Goal: Navigation & Orientation: Find specific page/section

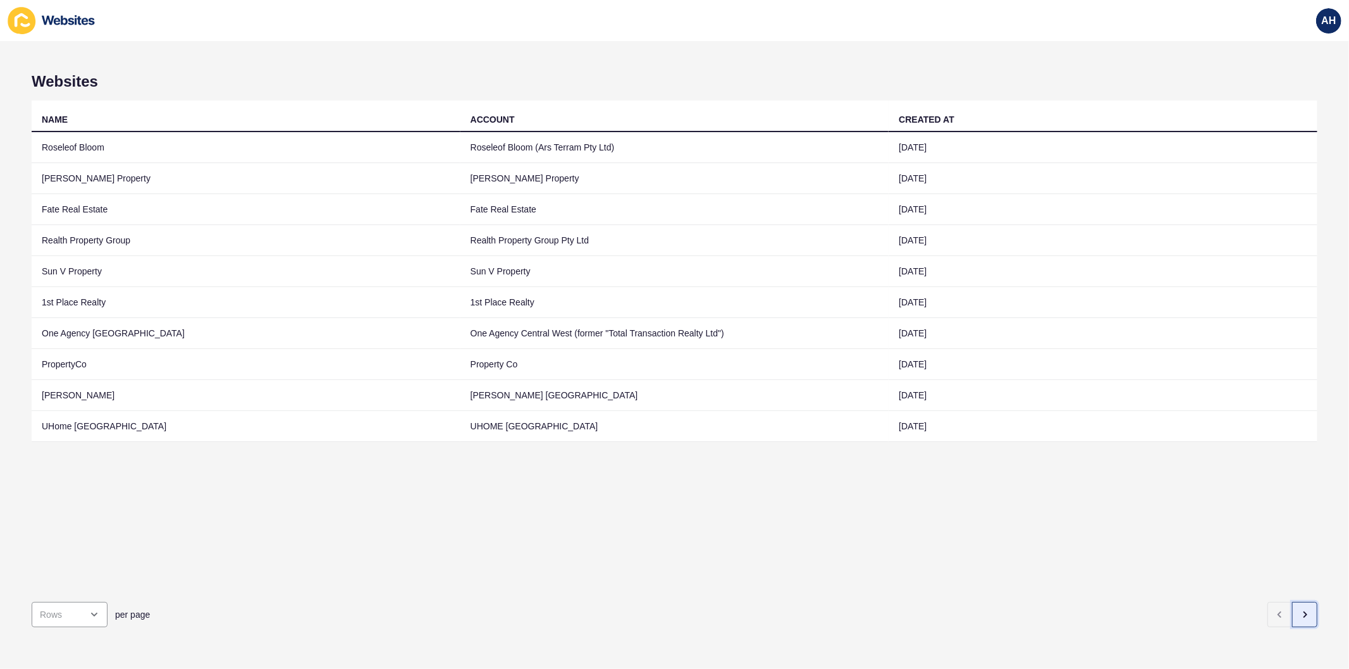
click at [1299, 610] on icon "button" at bounding box center [1304, 615] width 10 height 10
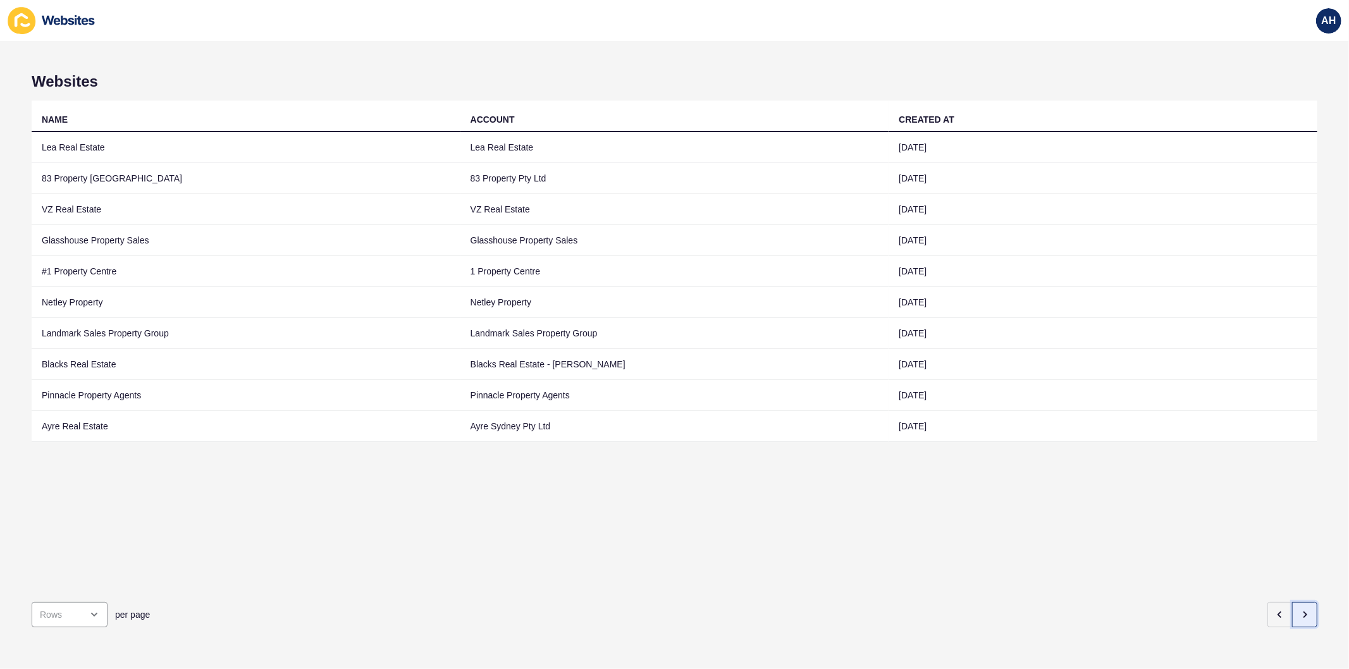
click at [1299, 610] on icon "button" at bounding box center [1304, 615] width 10 height 10
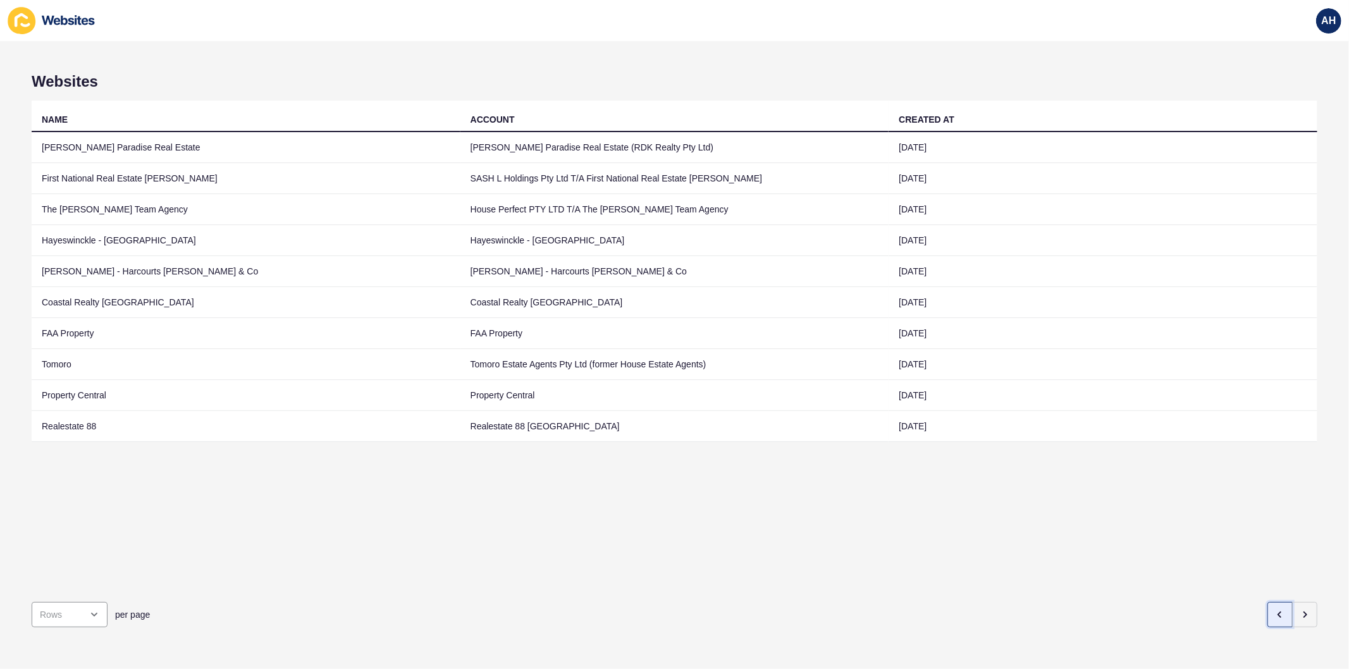
click at [1267, 606] on button "button" at bounding box center [1279, 614] width 25 height 25
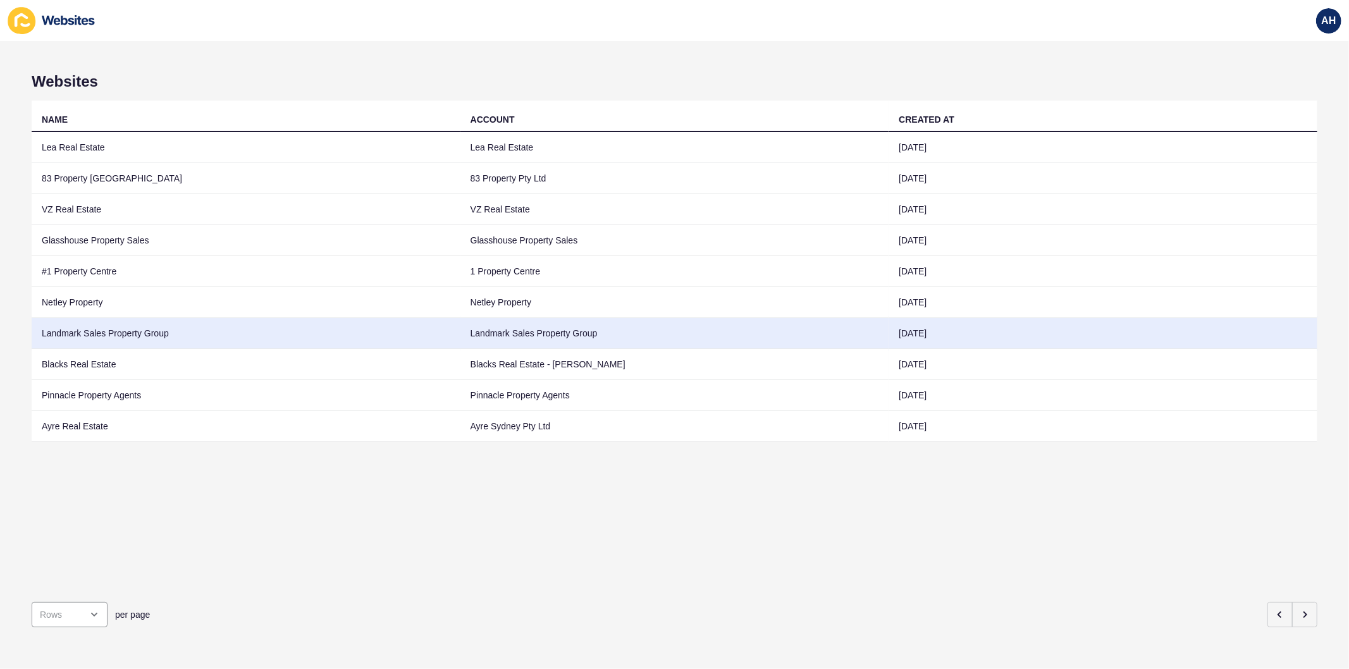
click at [511, 337] on td "Landmark Sales Property Group" at bounding box center [674, 333] width 429 height 31
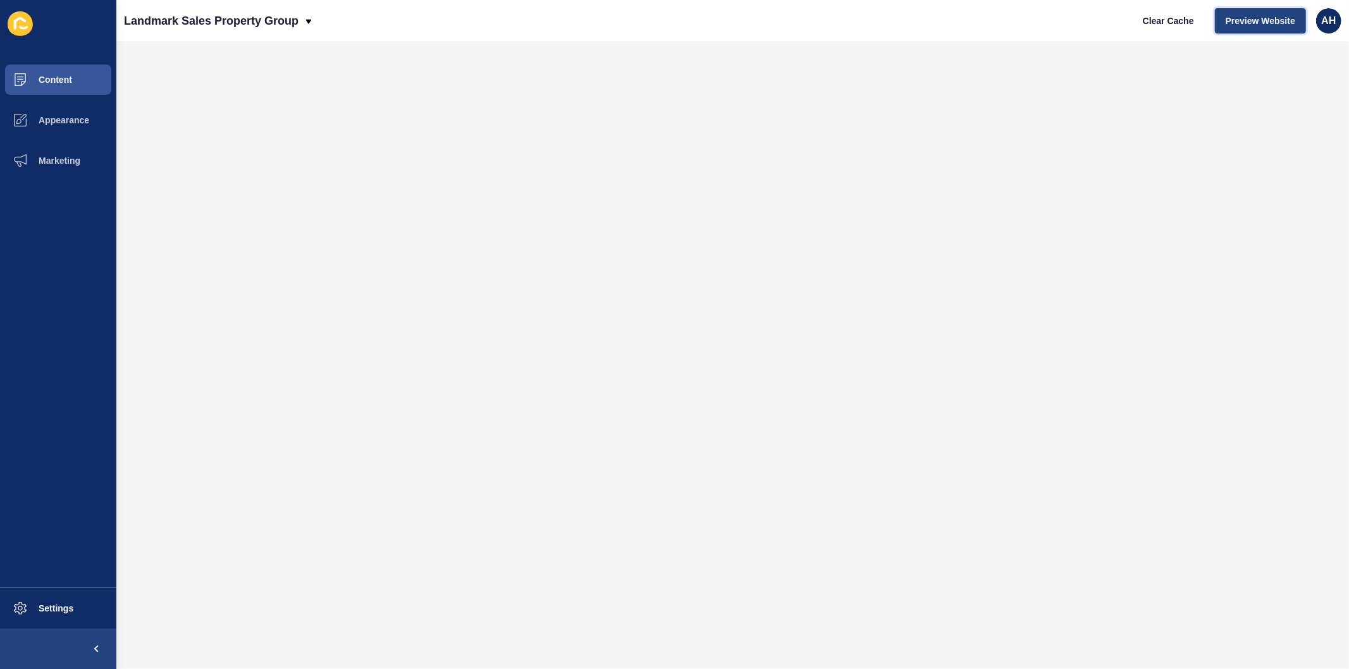
click at [1274, 17] on span "Preview Website" at bounding box center [1260, 21] width 70 height 13
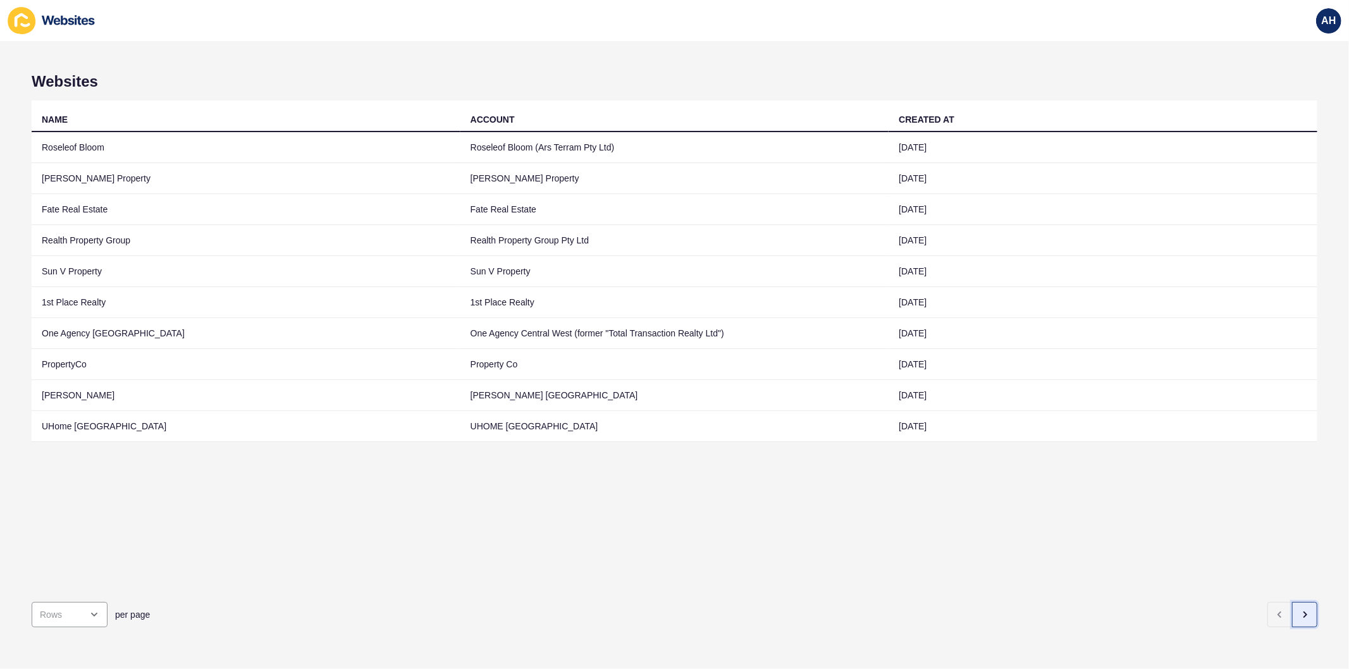
click at [1292, 611] on button "button" at bounding box center [1304, 614] width 25 height 25
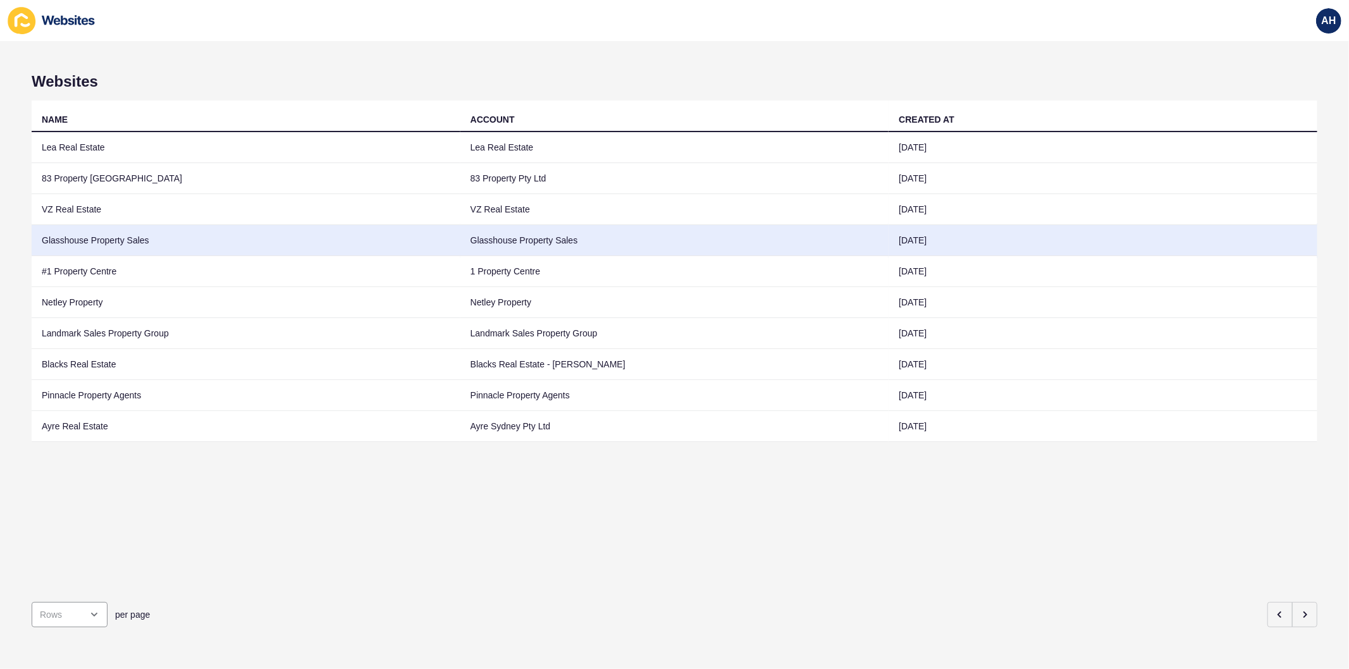
click at [565, 238] on td "Glasshouse Property Sales" at bounding box center [674, 240] width 429 height 31
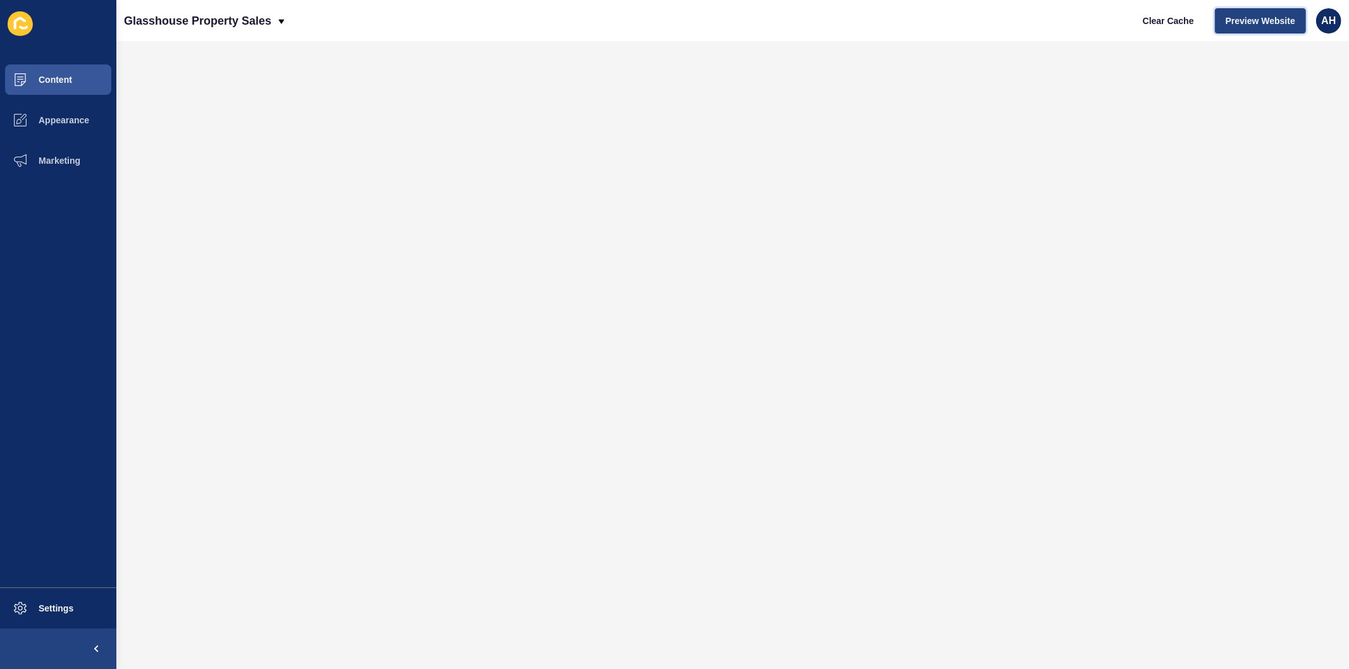
click at [1260, 16] on span "Preview Website" at bounding box center [1260, 21] width 70 height 13
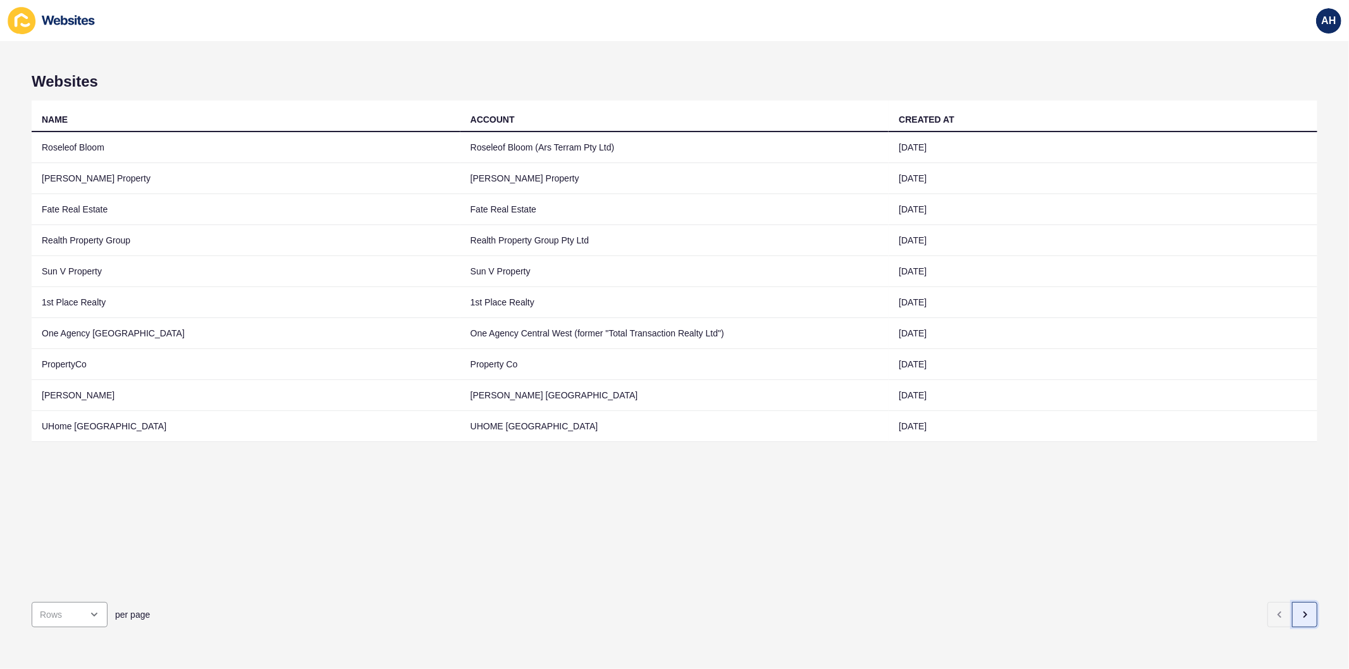
click at [1292, 612] on button "button" at bounding box center [1304, 614] width 25 height 25
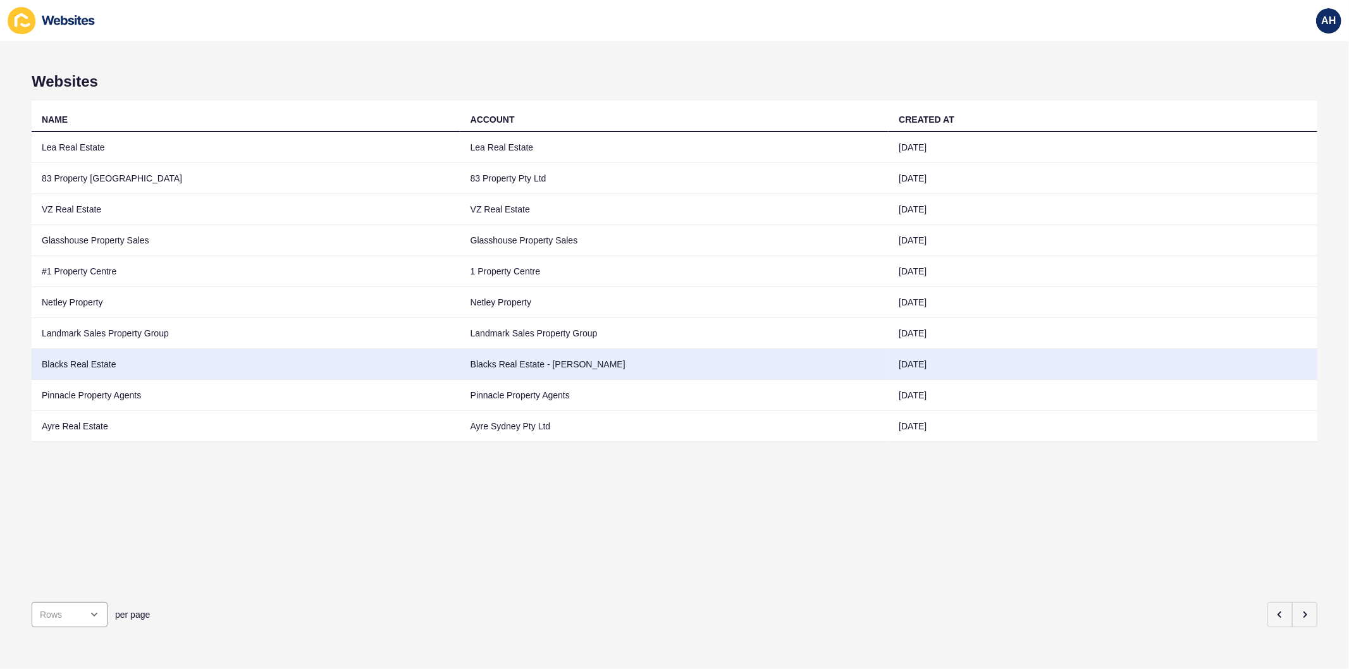
click at [416, 367] on td "Blacks Real Estate" at bounding box center [246, 364] width 429 height 31
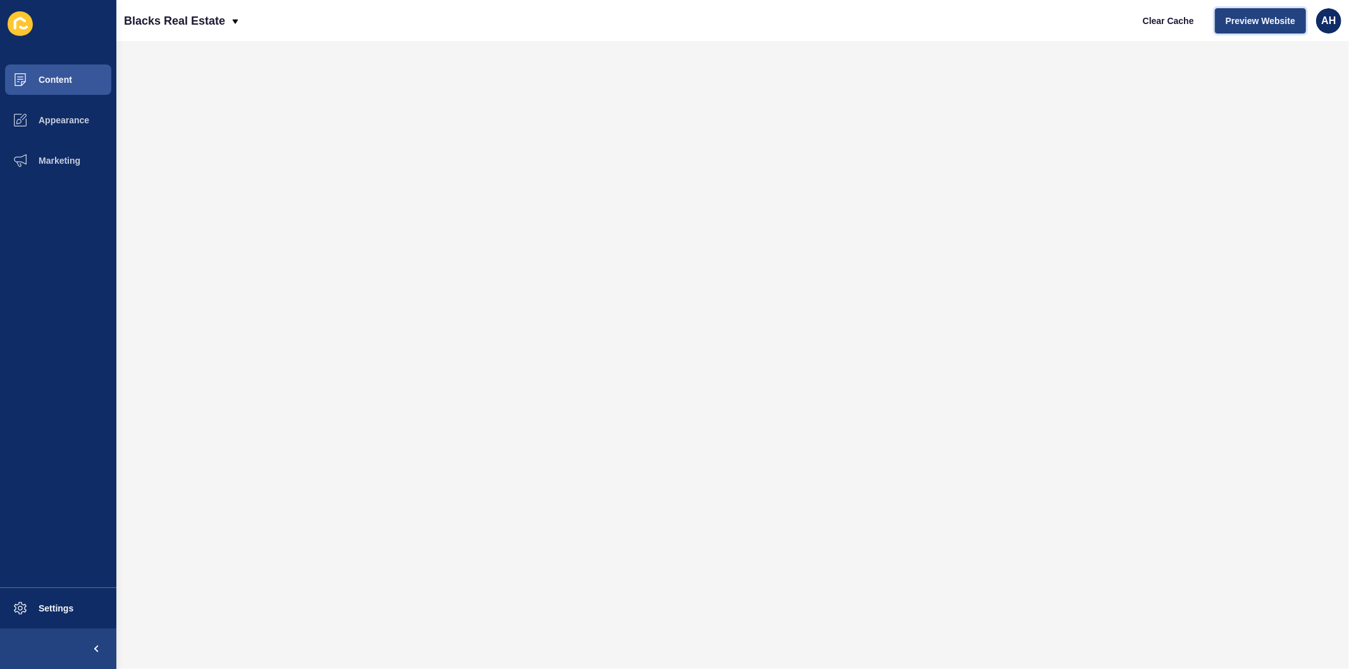
click at [1255, 30] on button "Preview Website" at bounding box center [1260, 20] width 91 height 25
click at [54, 80] on span "Content" at bounding box center [35, 80] width 74 height 10
click at [52, 78] on span "Content" at bounding box center [35, 80] width 74 height 10
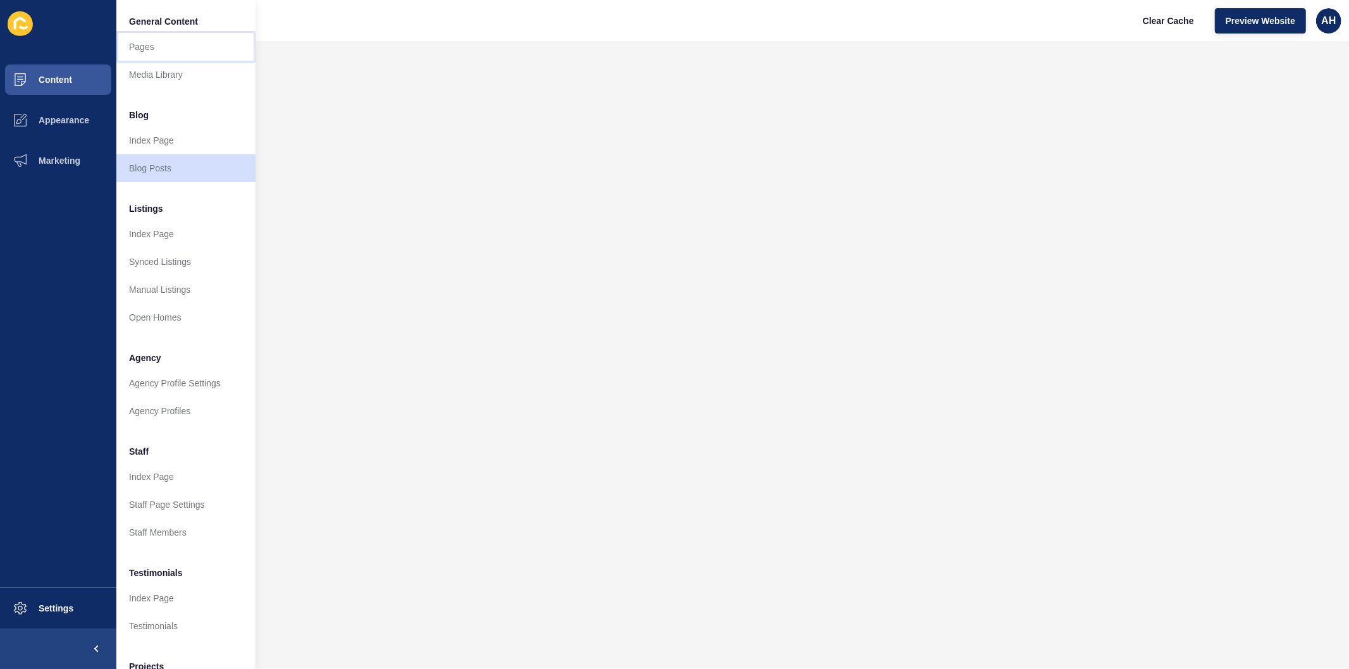
click at [147, 46] on link "Pages" at bounding box center [185, 47] width 139 height 28
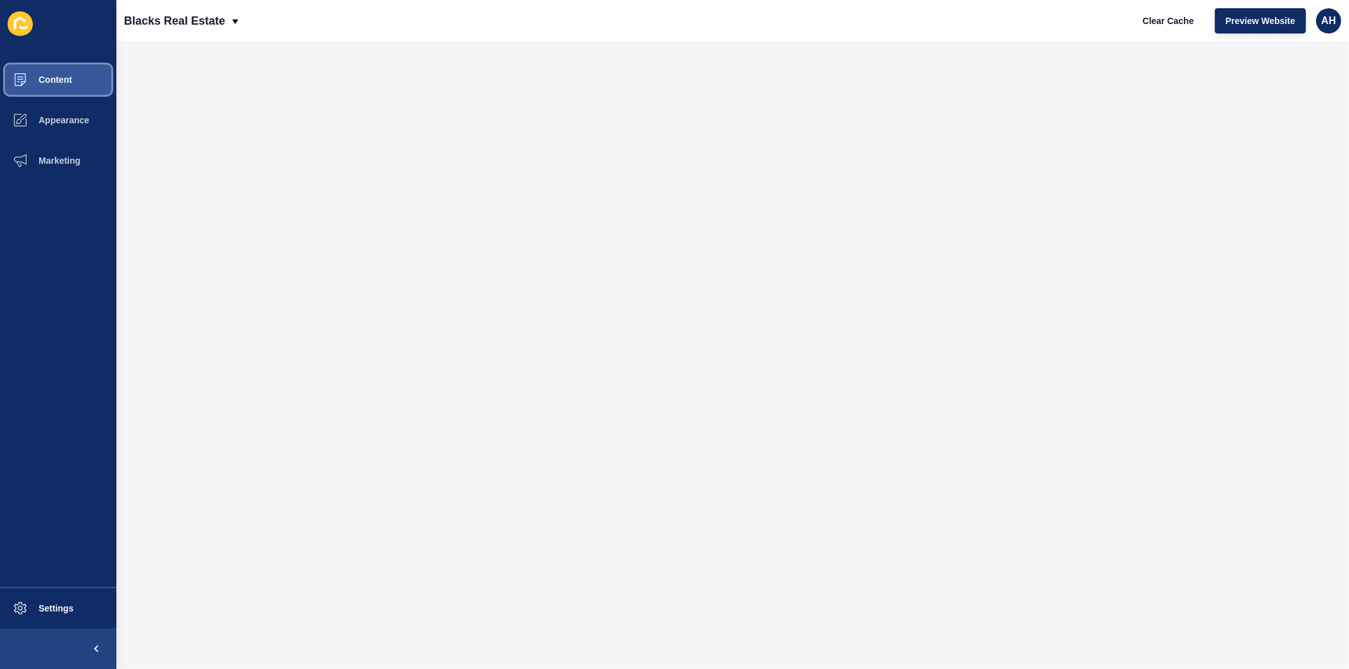
click at [71, 89] on button "Content" at bounding box center [58, 79] width 116 height 40
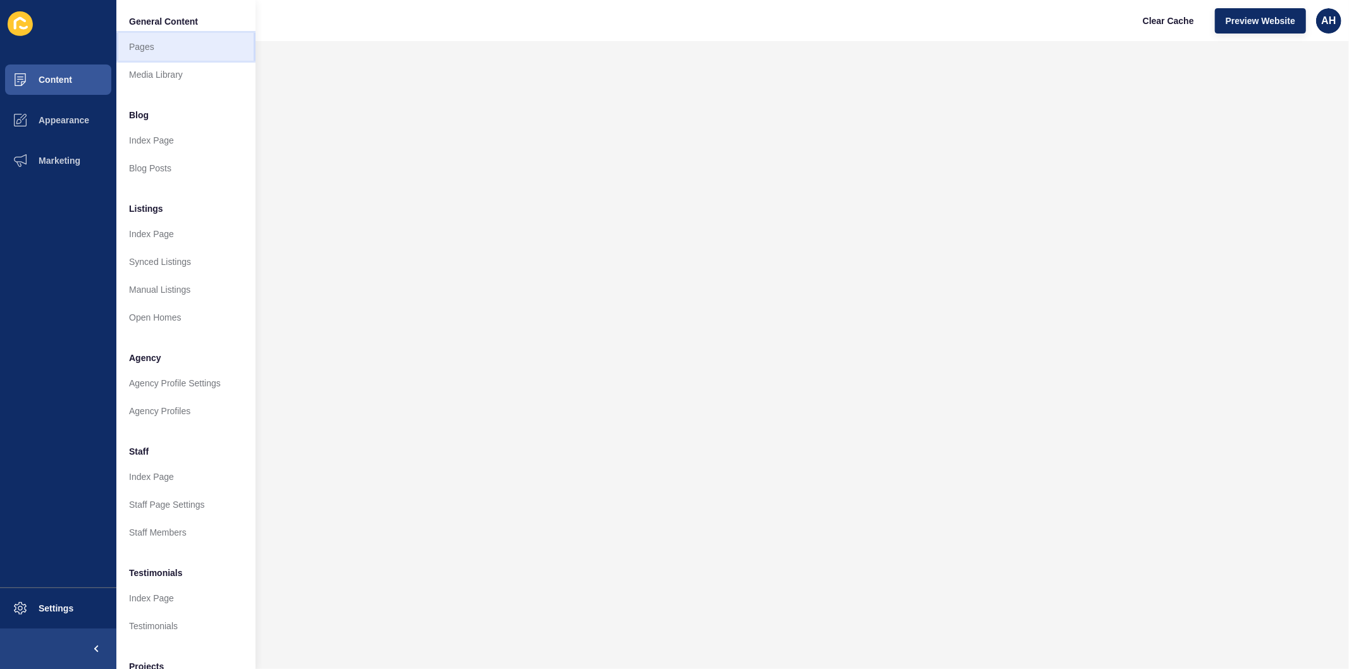
click at [144, 51] on link "Pages" at bounding box center [185, 47] width 139 height 28
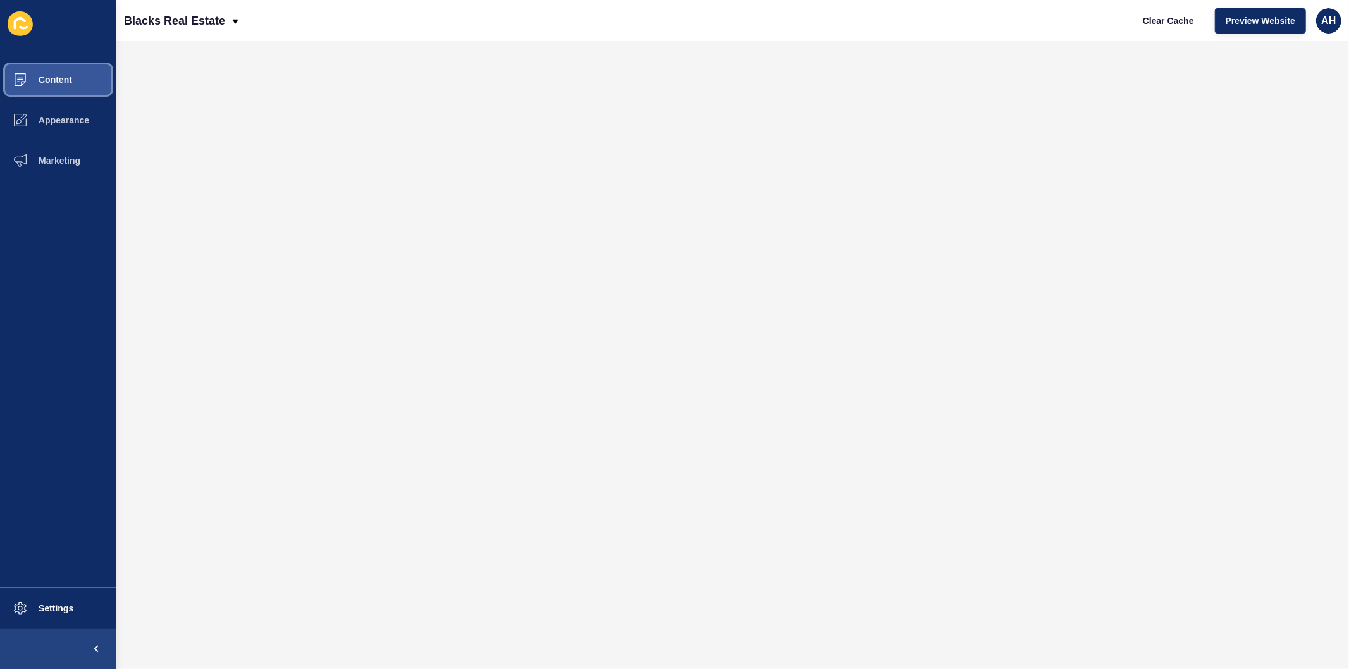
click at [57, 73] on button "Content" at bounding box center [58, 79] width 116 height 40
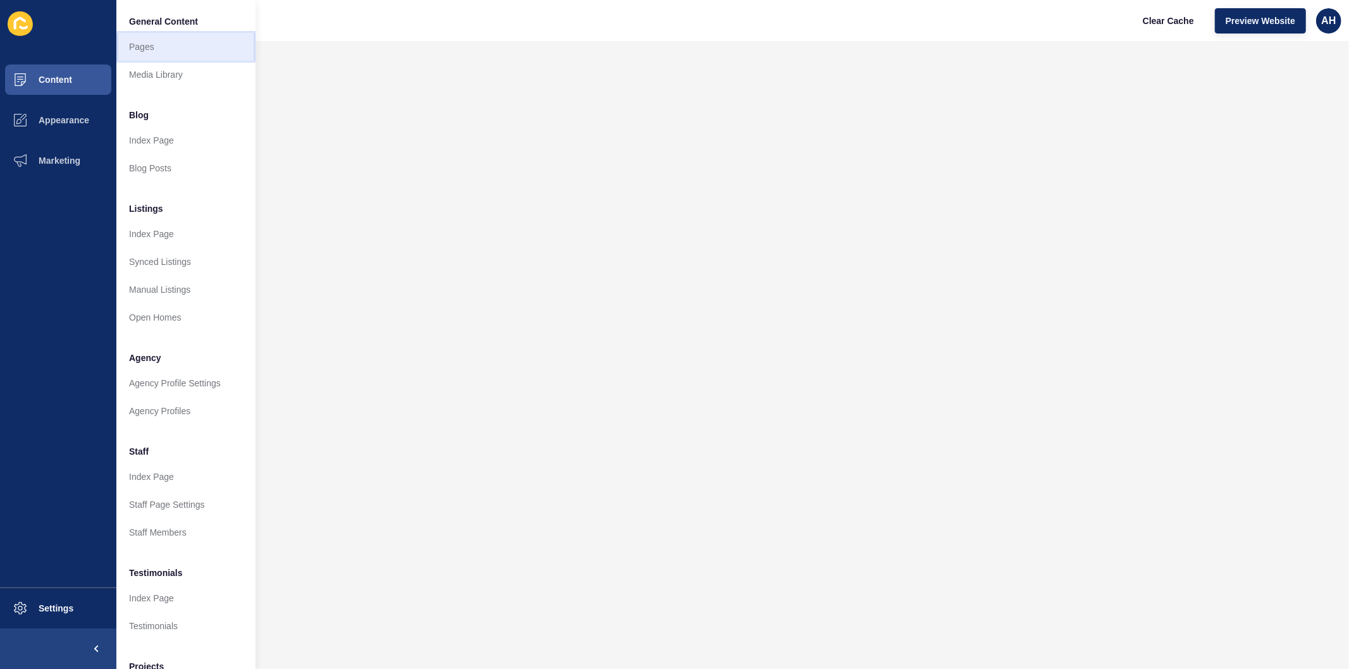
click at [184, 47] on link "Pages" at bounding box center [185, 47] width 139 height 28
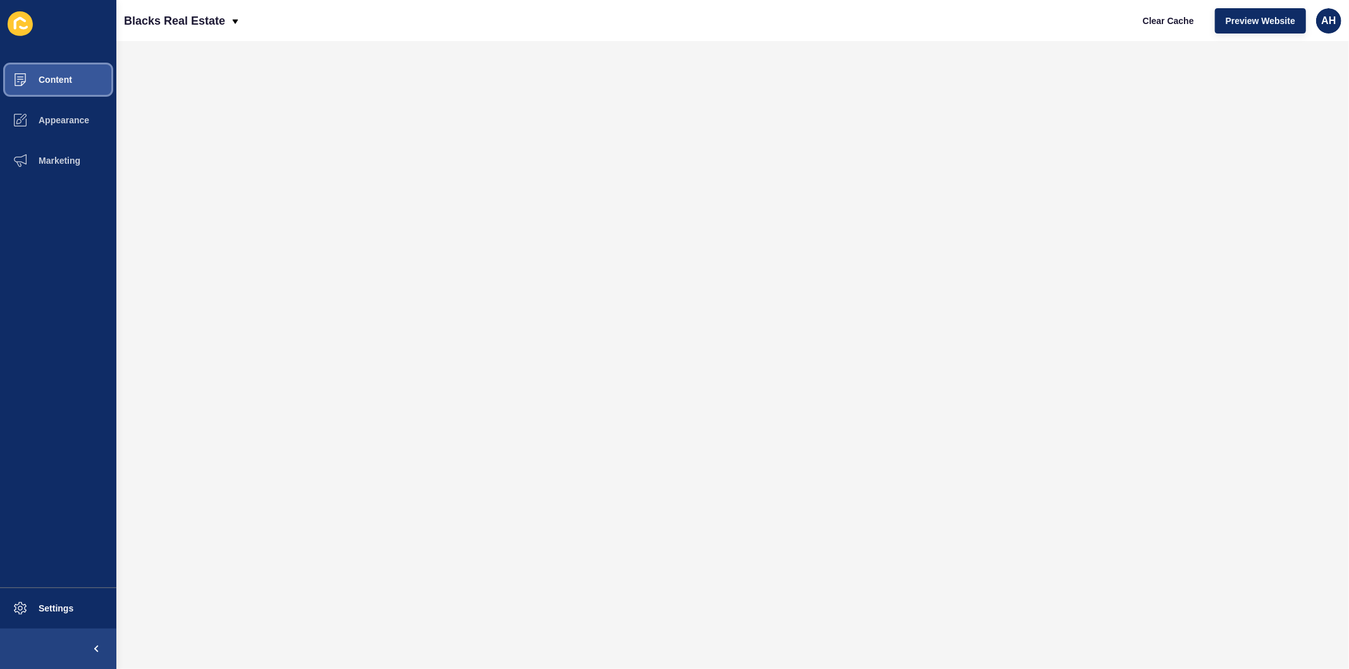
click at [49, 90] on button "Content" at bounding box center [58, 79] width 116 height 40
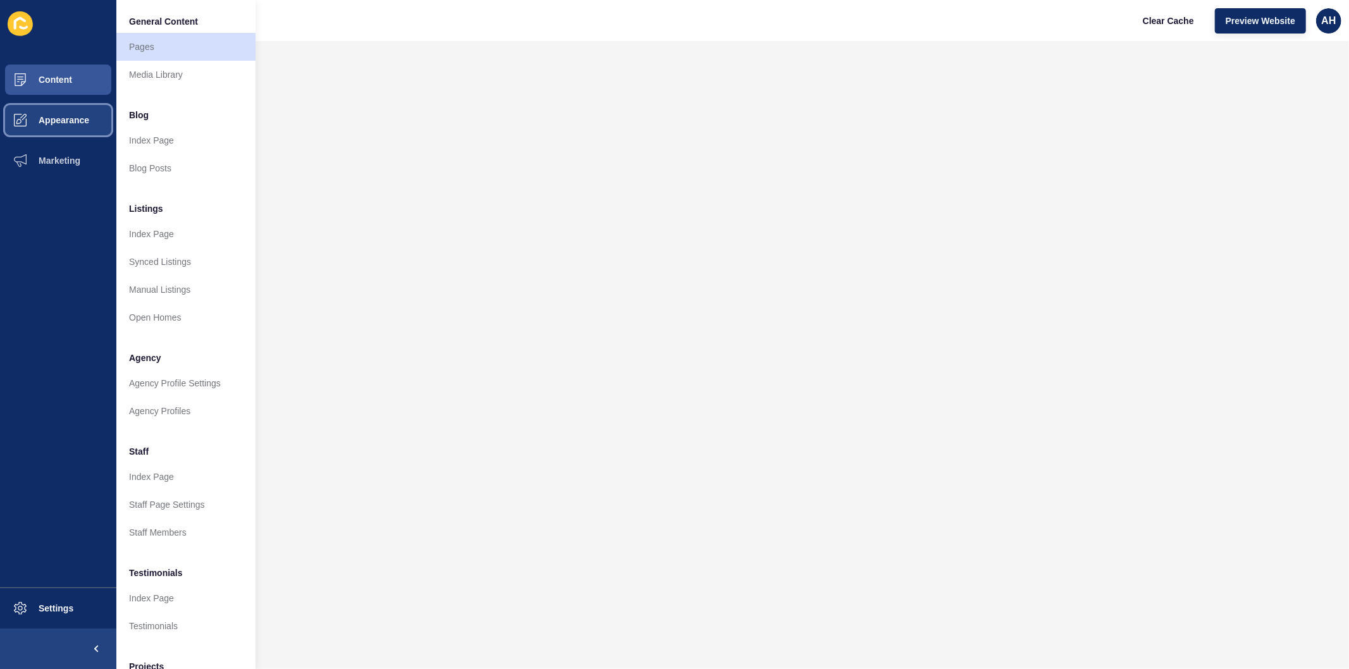
click at [70, 130] on button "Appearance" at bounding box center [58, 120] width 116 height 40
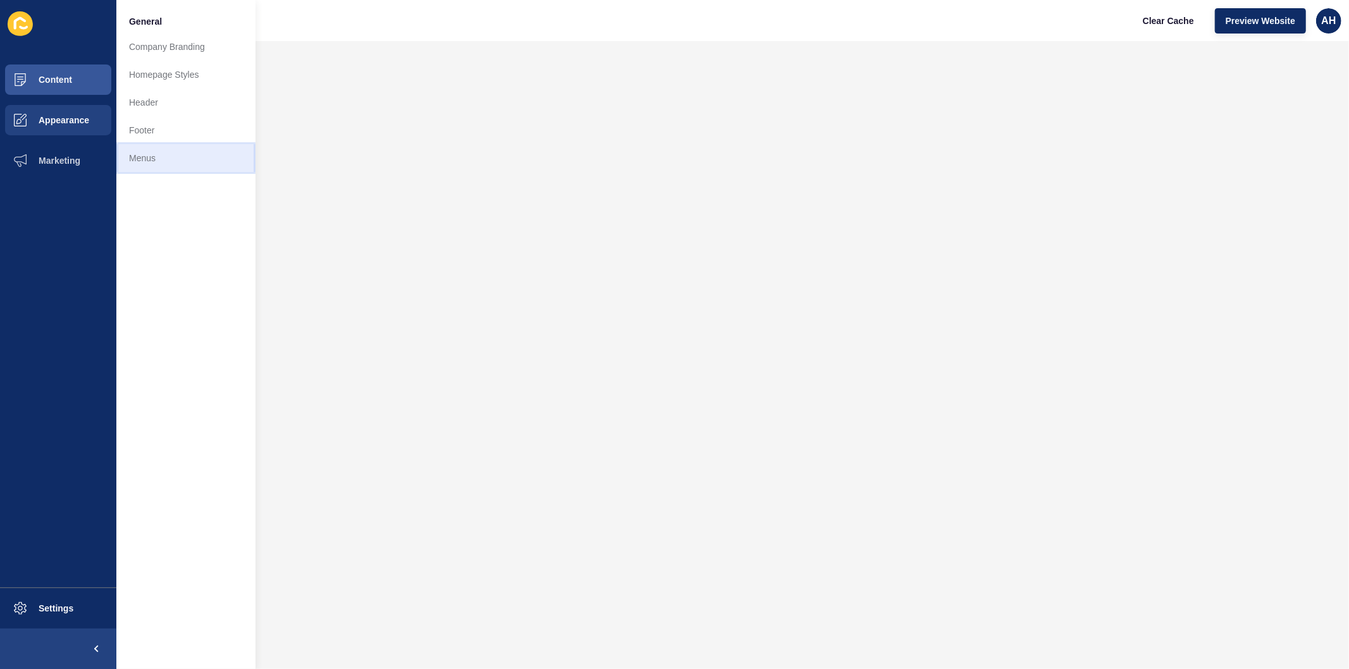
click at [141, 169] on link "Menus" at bounding box center [185, 158] width 139 height 28
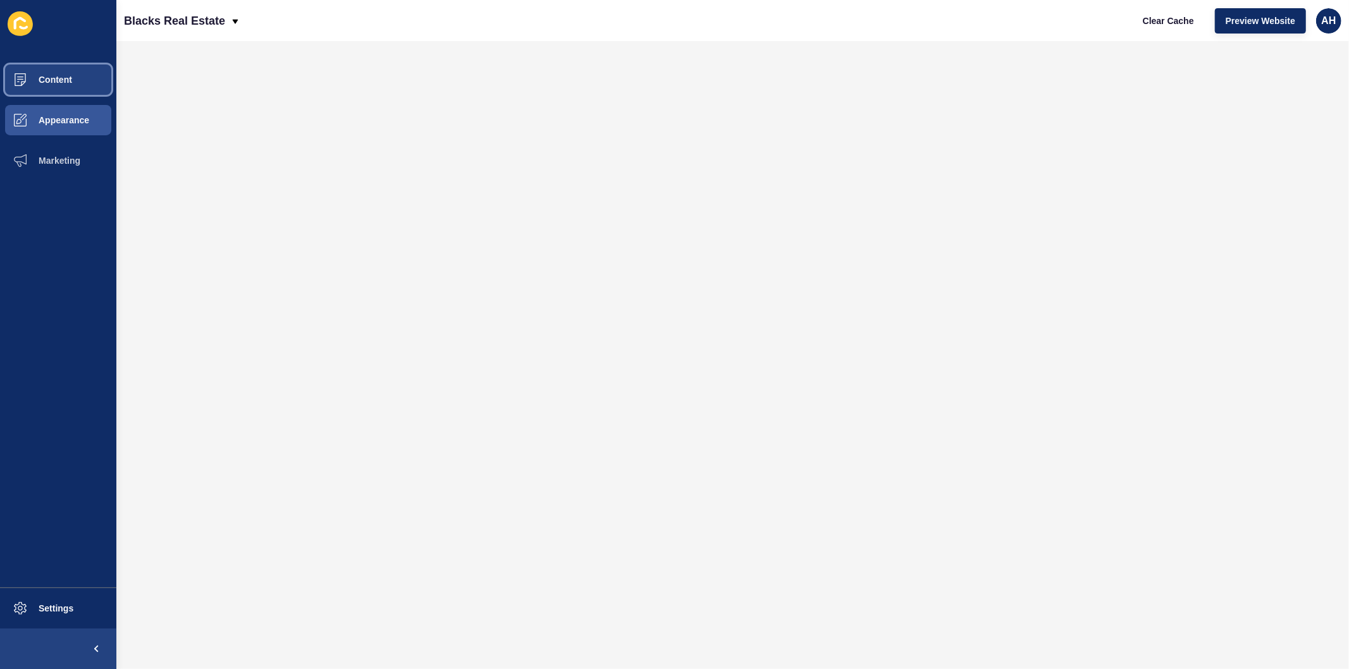
click at [65, 71] on button "Content" at bounding box center [58, 79] width 116 height 40
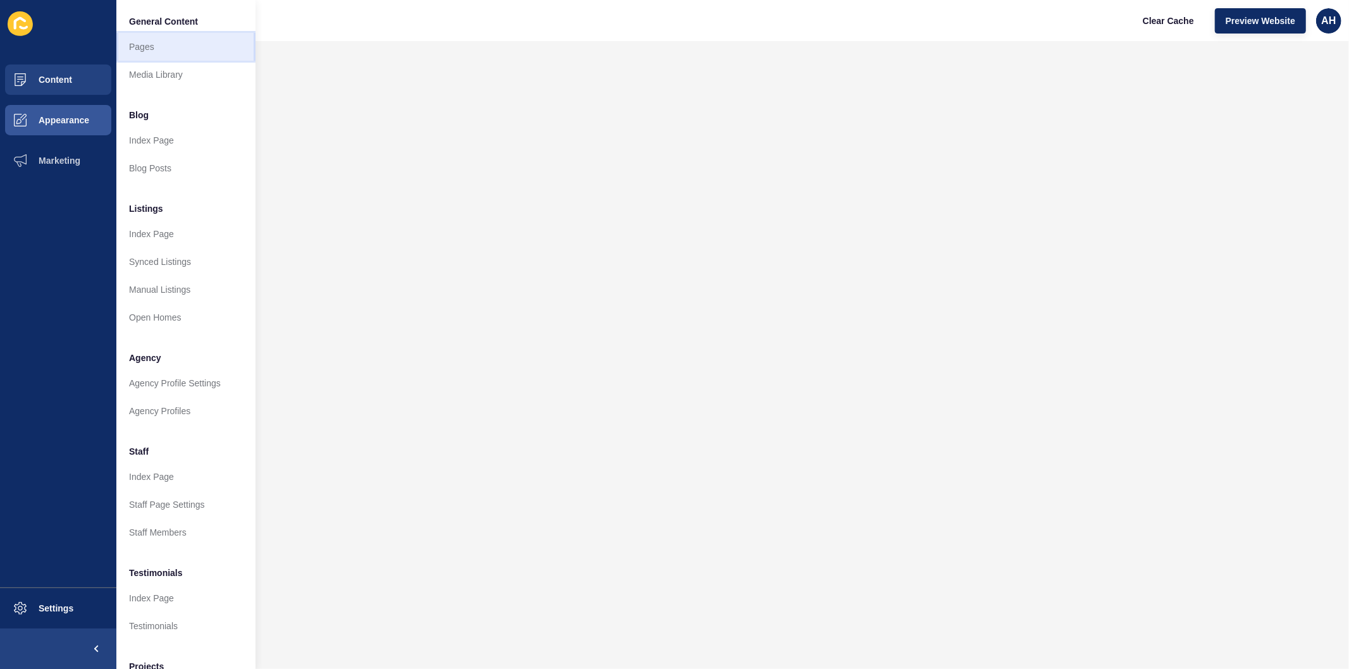
click at [150, 47] on link "Pages" at bounding box center [185, 47] width 139 height 28
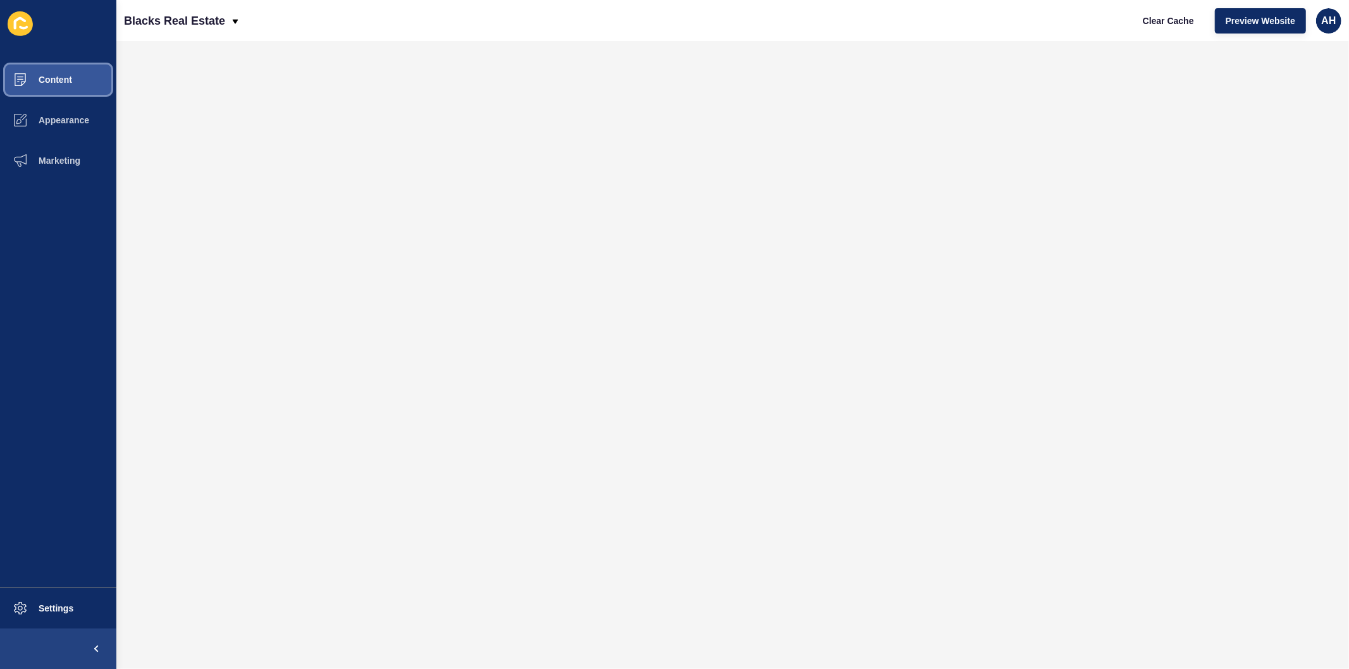
click at [54, 78] on span "Content" at bounding box center [35, 80] width 74 height 10
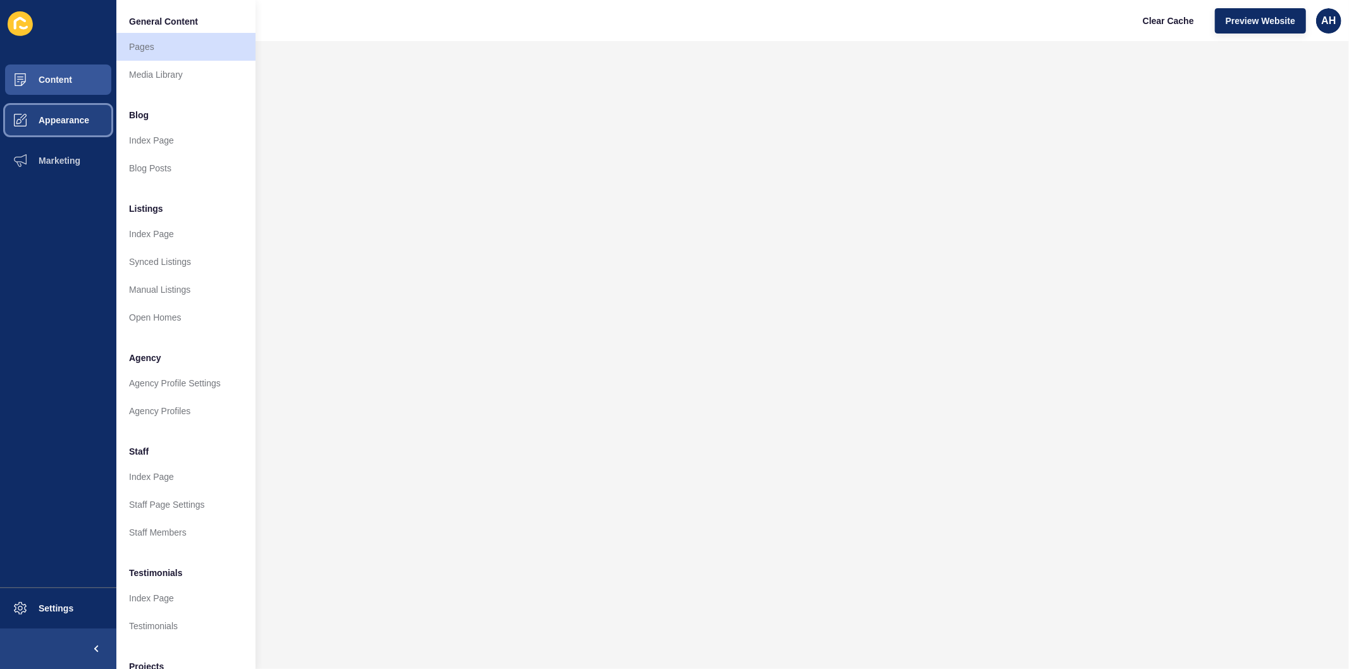
click at [72, 114] on button "Appearance" at bounding box center [58, 120] width 116 height 40
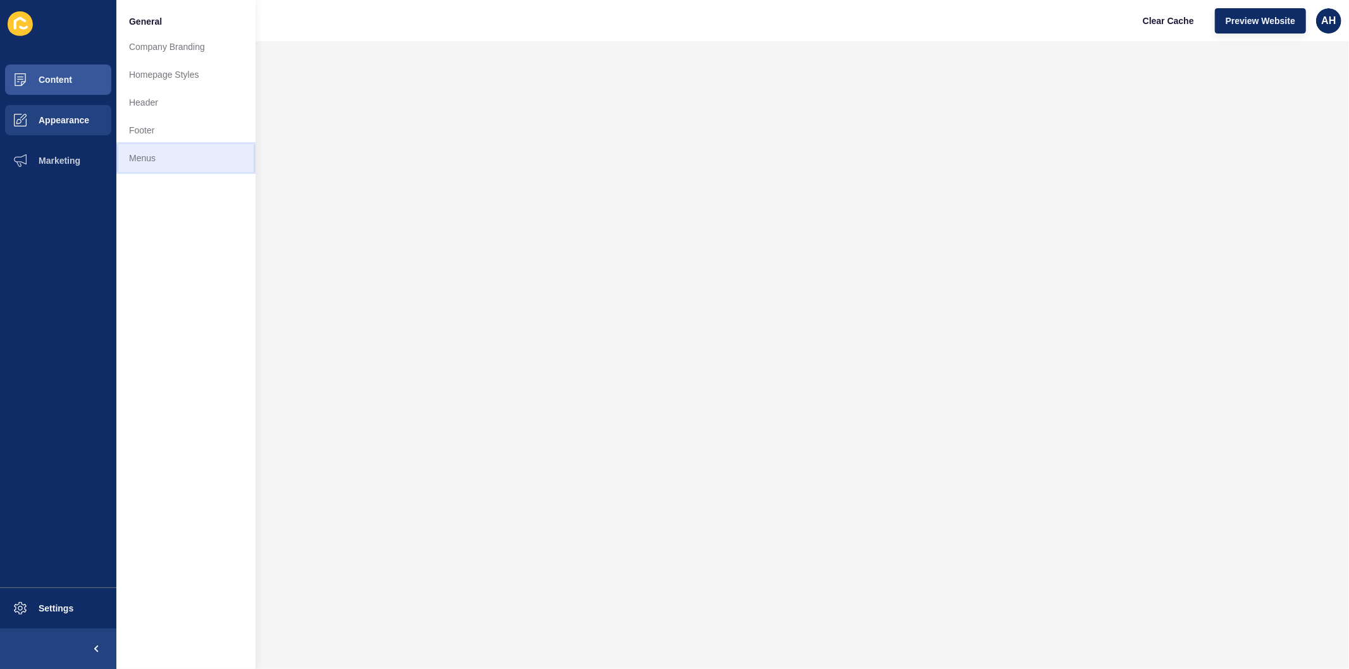
click at [162, 161] on link "Menus" at bounding box center [185, 158] width 139 height 28
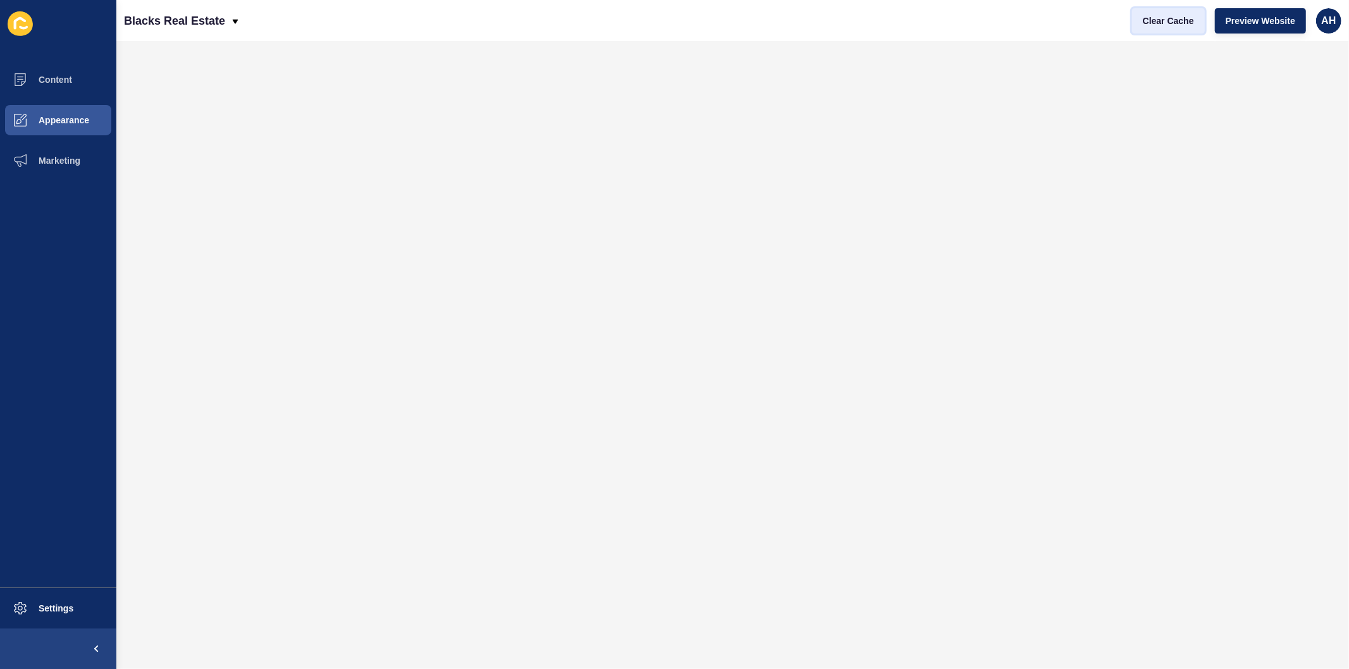
click at [1147, 22] on span "Clear Cache" at bounding box center [1168, 21] width 51 height 13
